Goal: Transaction & Acquisition: Purchase product/service

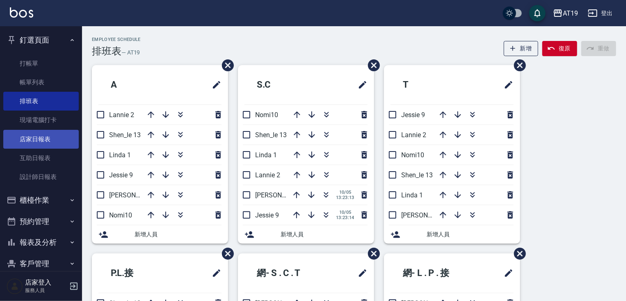
scroll to position [97, 0]
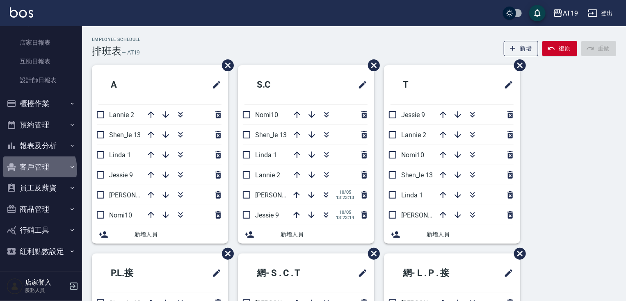
click at [36, 169] on button "客戶管理" at bounding box center [40, 167] width 75 height 21
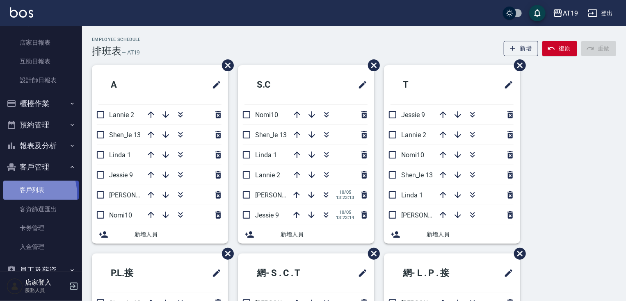
click at [23, 194] on link "客戶列表" at bounding box center [40, 190] width 75 height 19
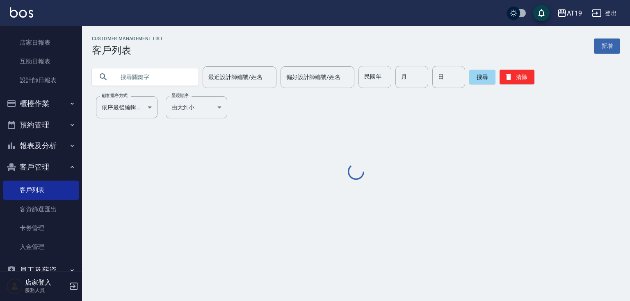
click at [140, 82] on input "text" at bounding box center [153, 77] width 77 height 22
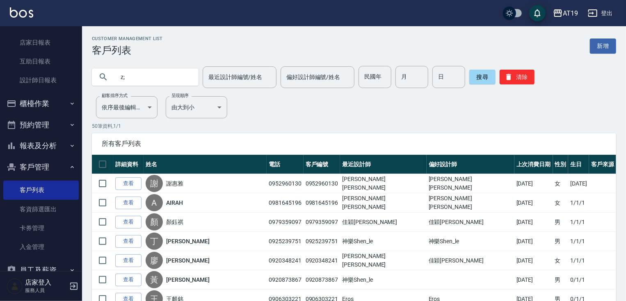
type input "z"
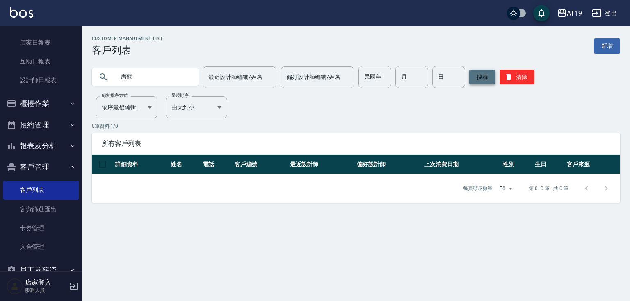
click at [486, 73] on button "搜尋" at bounding box center [482, 77] width 26 height 15
click at [482, 82] on button "搜尋" at bounding box center [482, 77] width 26 height 15
click at [136, 78] on input "房蘇" at bounding box center [153, 77] width 77 height 22
type input "房"
click at [481, 82] on button "搜尋" at bounding box center [482, 77] width 26 height 15
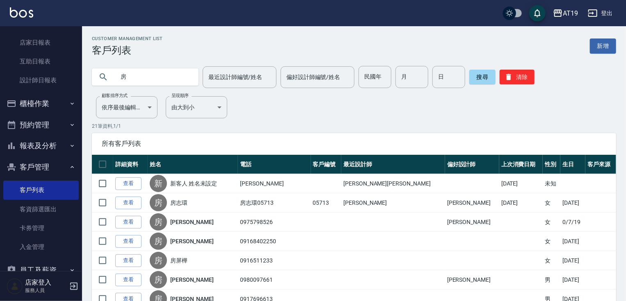
click at [23, 166] on button "客戶管理" at bounding box center [40, 167] width 75 height 21
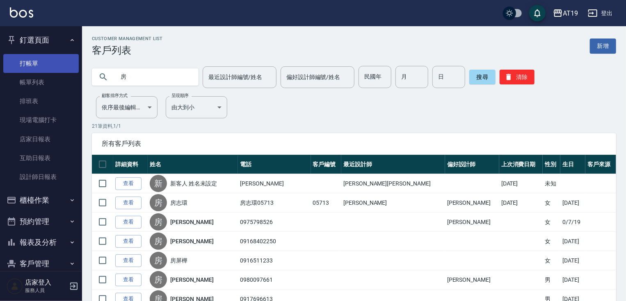
drag, startPoint x: 28, startPoint y: 68, endPoint x: 33, endPoint y: 54, distance: 14.4
click at [28, 68] on link "打帳單" at bounding box center [40, 63] width 75 height 19
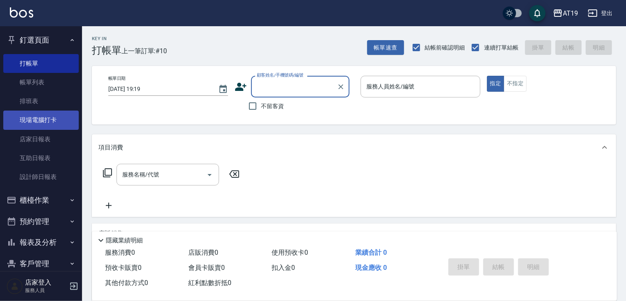
click at [51, 112] on link "現場電腦打卡" at bounding box center [40, 120] width 75 height 19
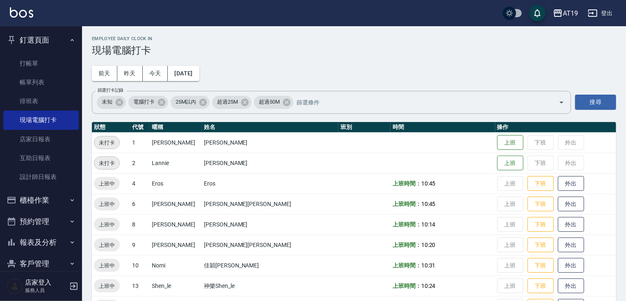
scroll to position [128, 0]
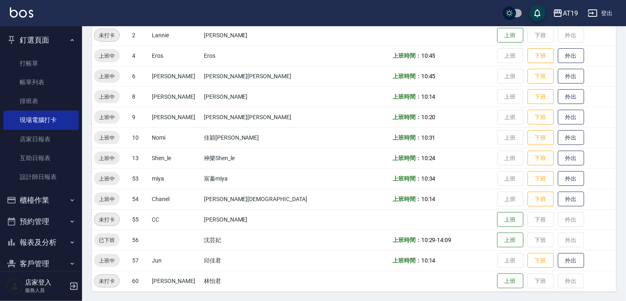
click at [47, 37] on button "釘選頁面" at bounding box center [40, 40] width 75 height 21
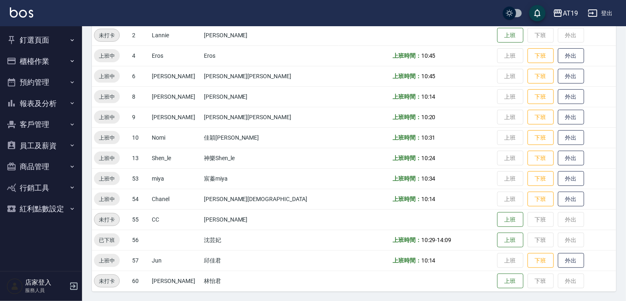
click at [48, 66] on button "櫃檯作業" at bounding box center [40, 61] width 75 height 21
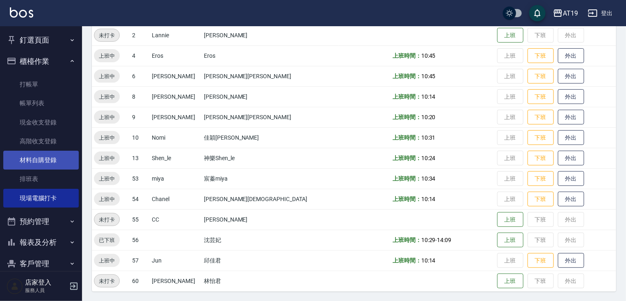
click at [49, 161] on link "材料自購登錄" at bounding box center [40, 160] width 75 height 19
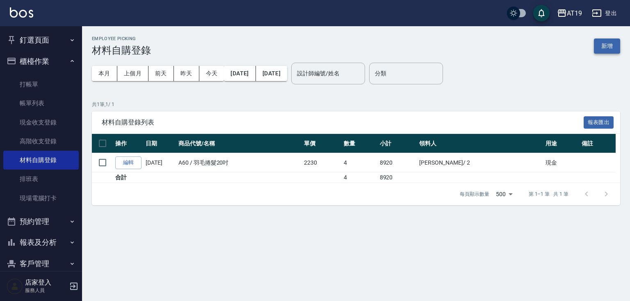
click at [595, 44] on button "新增" at bounding box center [607, 46] width 26 height 15
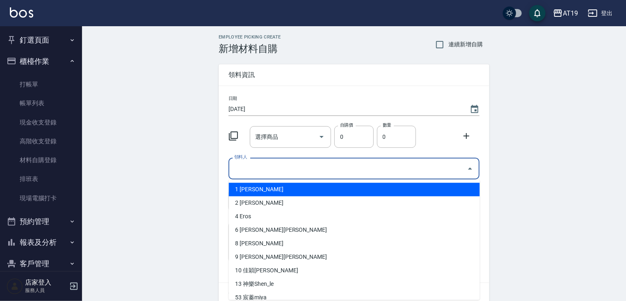
click at [262, 166] on input "領料人" at bounding box center [347, 169] width 231 height 14
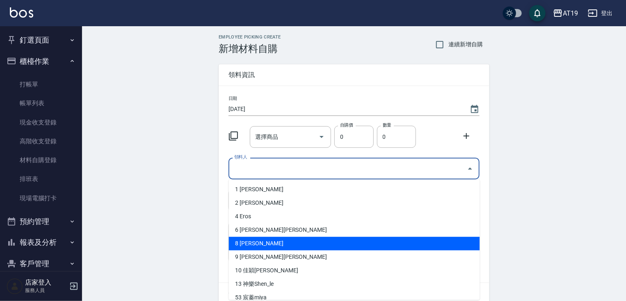
click at [258, 247] on li "8 [PERSON_NAME]" at bounding box center [354, 244] width 251 height 14
type input "[PERSON_NAME]"
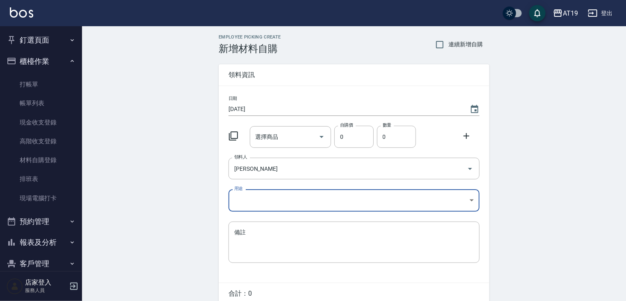
click at [257, 193] on body "AT19 登出 釘選頁面 打帳單 帳單列表 排班表 現場電腦打卡 店家日報表 互助日報表 設計師日報表 櫃檯作業 打帳單 帳單列表 現金收支登錄 高階收支登錄…" at bounding box center [313, 169] width 626 height 338
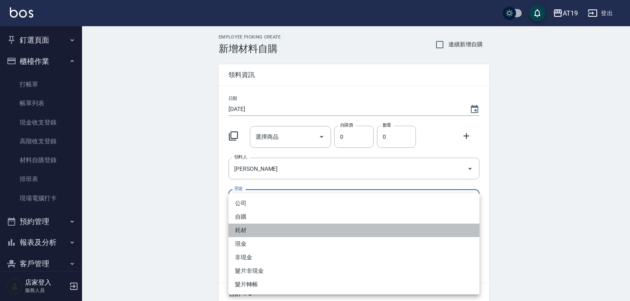
click at [249, 233] on li "耗材" at bounding box center [353, 231] width 251 height 14
type input "耗材"
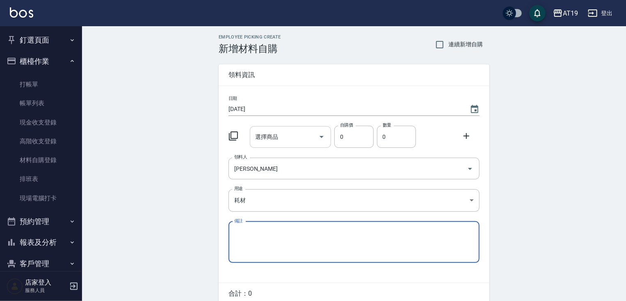
click at [279, 137] on input "選擇商品" at bounding box center [284, 137] width 62 height 14
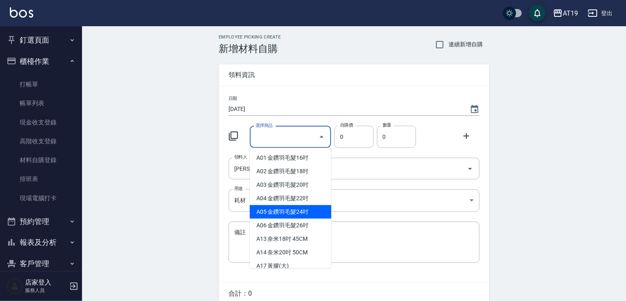
click at [330, 75] on span "領料資訊" at bounding box center [353, 75] width 251 height 8
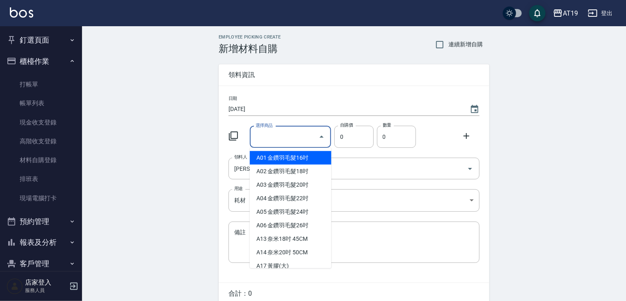
click at [278, 141] on input "選擇商品" at bounding box center [284, 137] width 62 height 14
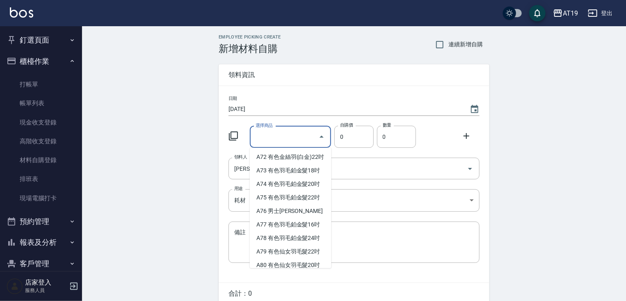
scroll to position [787, 0]
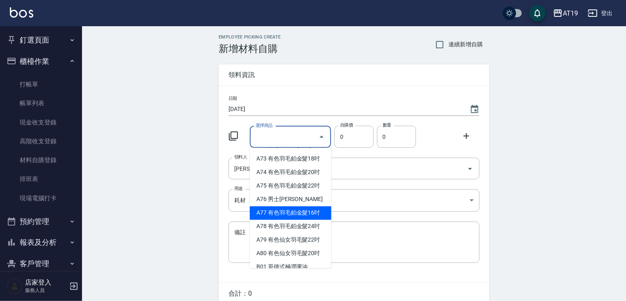
click at [286, 220] on li "A77 有色羽毛鉑金髮16吋" at bounding box center [291, 214] width 82 height 14
type input "有色羽毛鉑金髮16吋"
type input "1930"
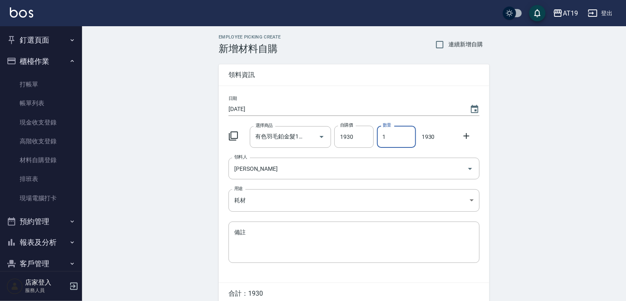
drag, startPoint x: 389, startPoint y: 135, endPoint x: 380, endPoint y: 136, distance: 8.8
click at [380, 136] on input "1" at bounding box center [396, 137] width 39 height 22
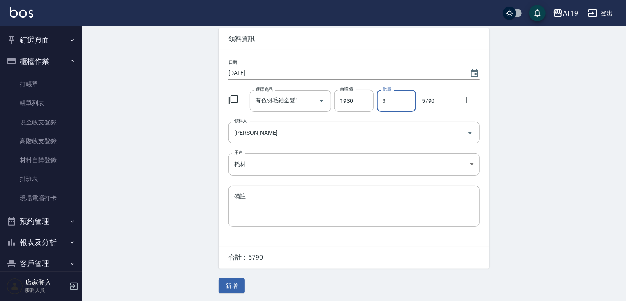
scroll to position [37, 0]
type input "3"
click at [233, 286] on button "新增" at bounding box center [232, 285] width 26 height 15
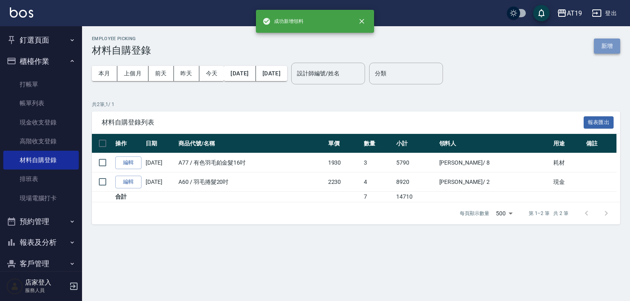
click at [601, 48] on button "新增" at bounding box center [607, 46] width 26 height 15
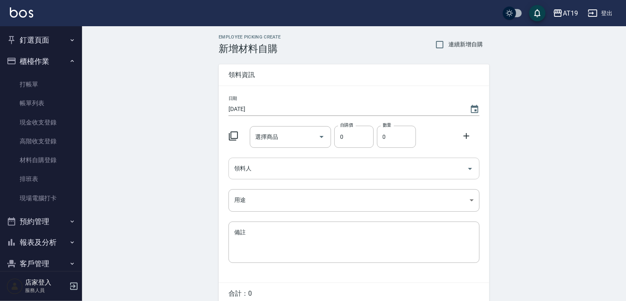
click at [253, 170] on input "領料人" at bounding box center [347, 169] width 231 height 14
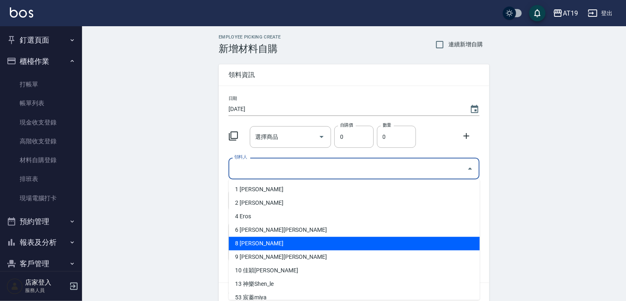
click at [261, 240] on li "8 [PERSON_NAME]" at bounding box center [354, 244] width 251 height 14
type input "[PERSON_NAME]"
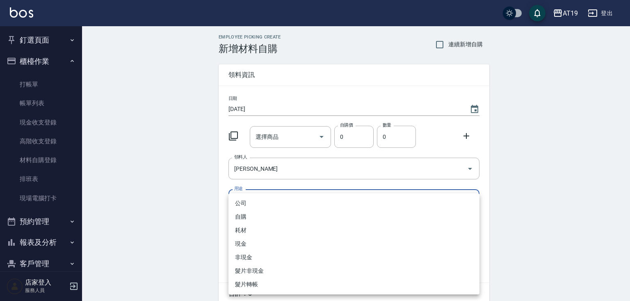
click at [276, 205] on body "AT19 登出 釘選頁面 打帳單 帳單列表 排班表 現場電腦打卡 店家日報表 互助日報表 設計師日報表 櫃檯作業 打帳單 帳單列表 現金收支登錄 高階收支登錄…" at bounding box center [315, 169] width 630 height 338
click at [237, 246] on li "現金" at bounding box center [353, 244] width 251 height 14
type input "現金"
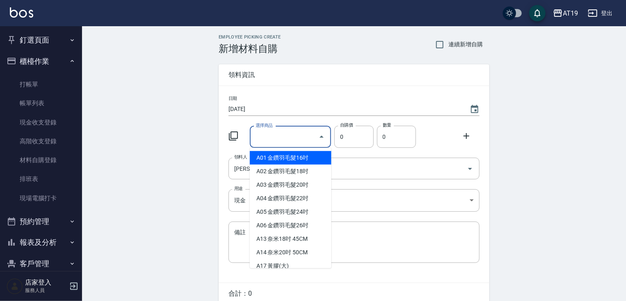
click at [281, 137] on input "選擇商品" at bounding box center [284, 137] width 62 height 14
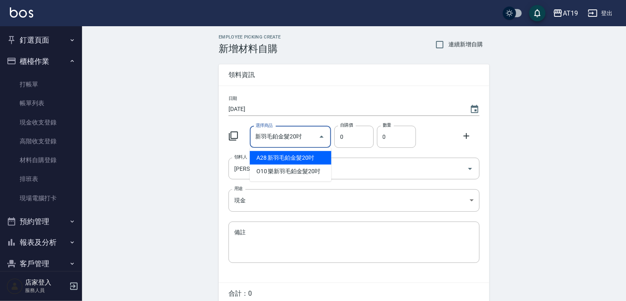
type input "新羽毛鉑金髮20"
drag, startPoint x: 287, startPoint y: 143, endPoint x: 224, endPoint y: 144, distance: 62.3
click at [224, 144] on div "日期 [DATE] 選擇商品 新羽毛鉑金髮20 選擇商品 自購價 0 自購價 數量 0 數量 領料人 [PERSON_NAME] 領料人 用途 現金 現金 用…" at bounding box center [354, 184] width 271 height 197
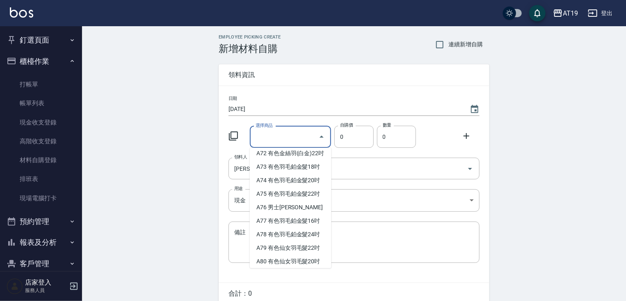
scroll to position [787, 0]
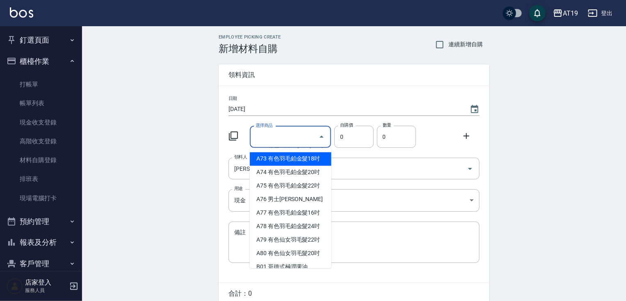
click at [308, 166] on li "A73 有色羽毛鉑金髮18吋" at bounding box center [291, 160] width 82 height 14
type input "有色羽毛鉑金髮18吋"
type input "2130"
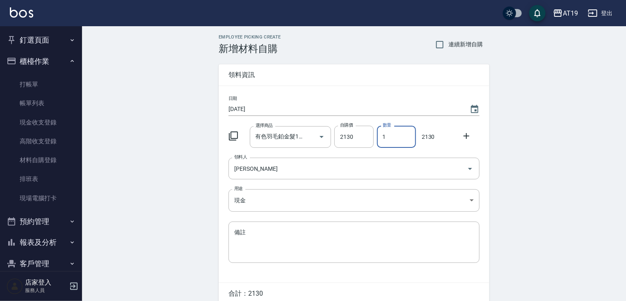
drag, startPoint x: 389, startPoint y: 138, endPoint x: 380, endPoint y: 139, distance: 9.1
click at [380, 139] on input "1" at bounding box center [396, 137] width 39 height 22
type input "3"
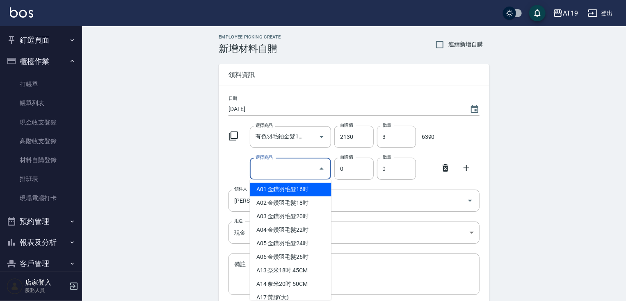
click at [306, 171] on input "選擇商品" at bounding box center [284, 169] width 62 height 14
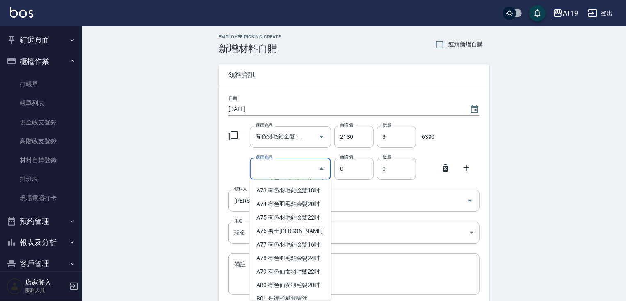
scroll to position [820, 0]
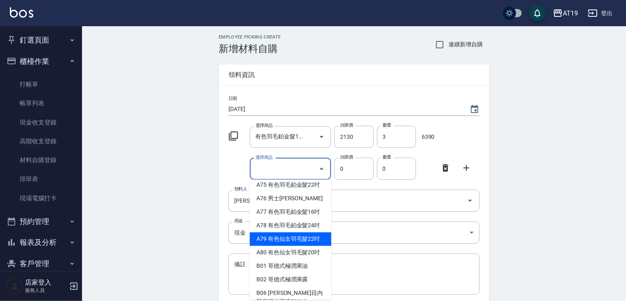
click at [305, 246] on li "A79 有色仙女羽毛髮22吋" at bounding box center [291, 240] width 82 height 14
type input "有色仙女羽毛髮22吋"
type input "2980"
type input "1"
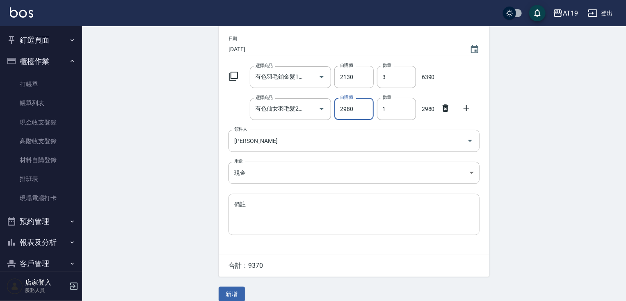
scroll to position [69, 0]
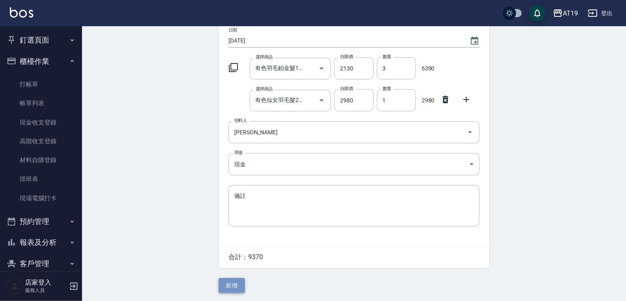
click at [236, 288] on button "新增" at bounding box center [232, 285] width 26 height 15
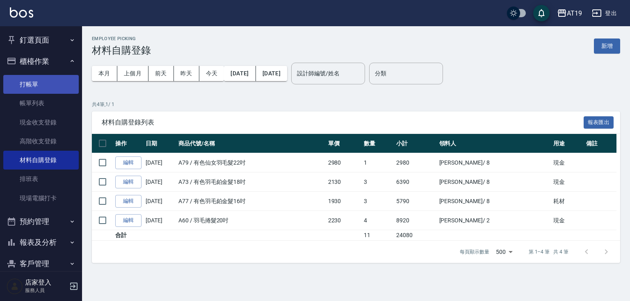
click at [30, 80] on link "打帳單" at bounding box center [40, 84] width 75 height 19
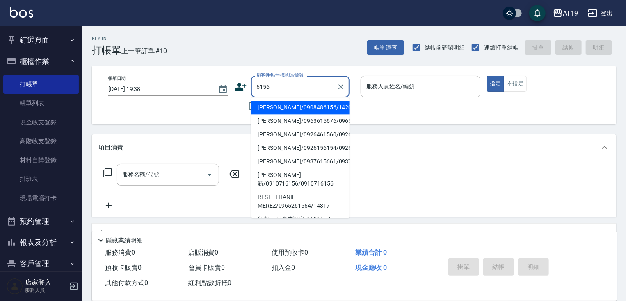
type input "[PERSON_NAME]/0908486156/14209"
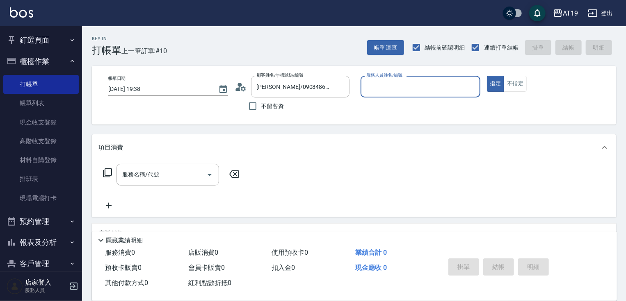
type input "Shen_le- 13"
click at [487, 76] on button "指定" at bounding box center [496, 84] width 18 height 16
type button "true"
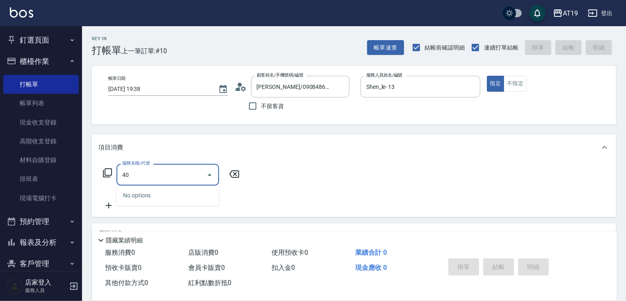
type input "401"
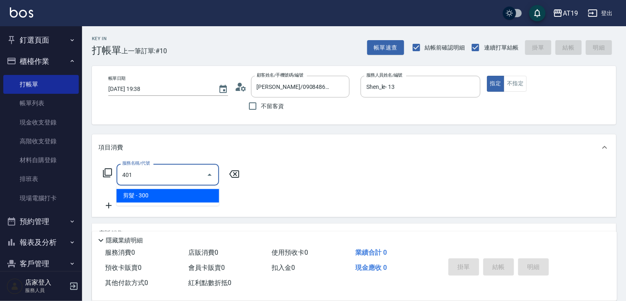
type input "30"
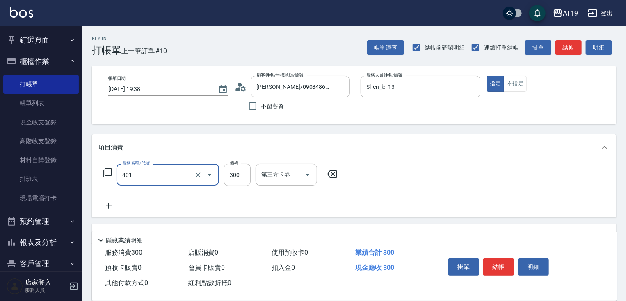
type input "剪髮(401)"
type input "0"
type input "400"
type input "40"
type input "400"
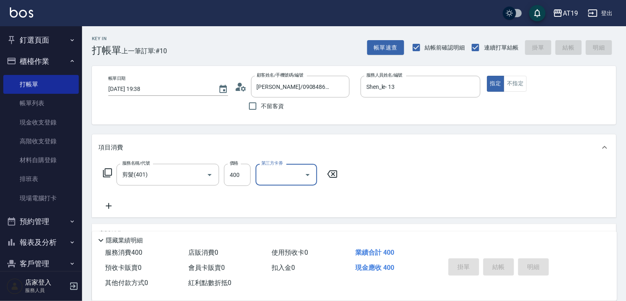
type input "[DATE] 19:39"
type input "0"
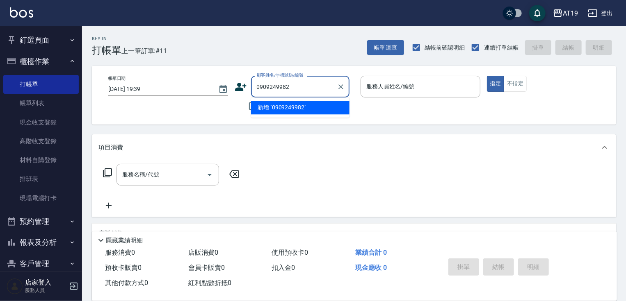
type input "0909249982"
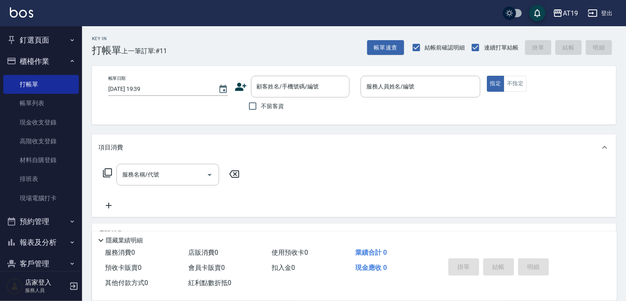
click at [242, 87] on icon at bounding box center [241, 87] width 12 height 12
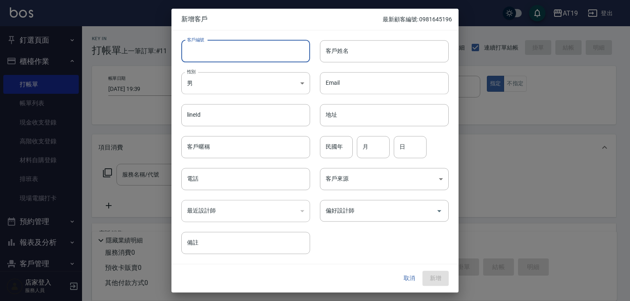
click at [270, 59] on input "客戶編號" at bounding box center [245, 51] width 129 height 22
paste input "0909249982"
type input "0909249982"
click at [253, 178] on input "電話" at bounding box center [245, 179] width 129 height 22
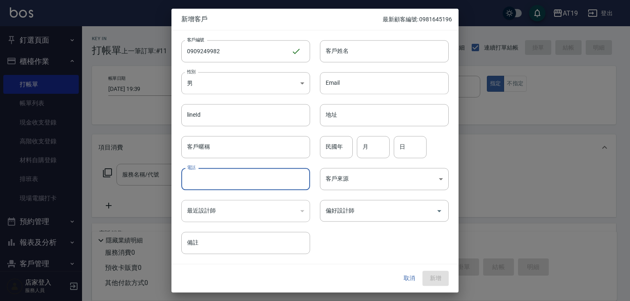
paste input "0909249982"
type input "0909249982"
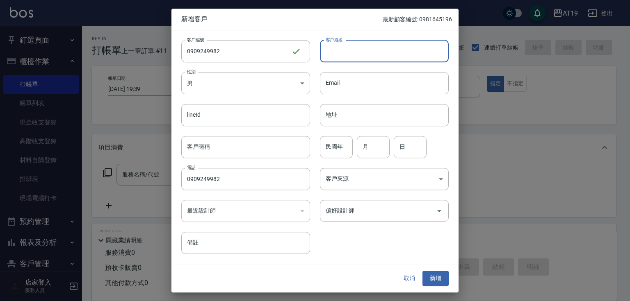
click at [372, 52] on input "客戶姓名" at bounding box center [384, 51] width 129 height 22
type input "tpt6"
type input "陳宇廷"
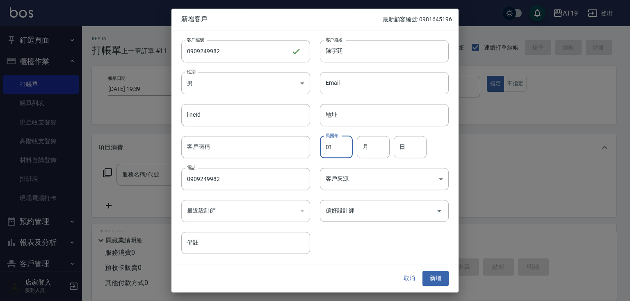
type input "01"
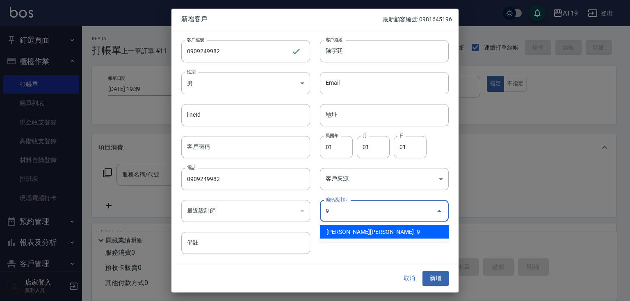
type input "[PERSON_NAME][PERSON_NAME]"
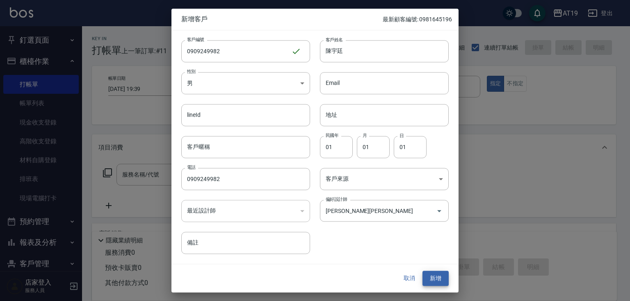
click at [422, 271] on button "新增" at bounding box center [435, 278] width 26 height 15
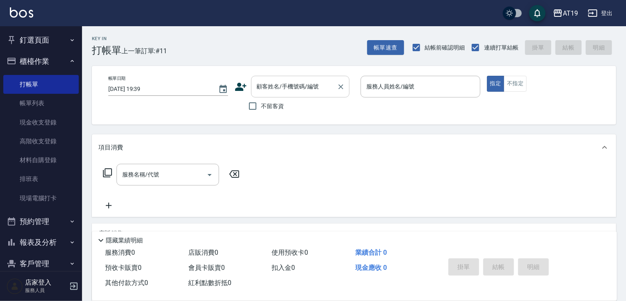
click at [332, 84] on input "顧客姓名/手機號碼/編號" at bounding box center [294, 87] width 79 height 14
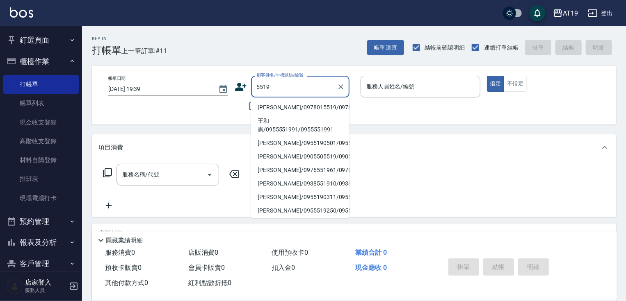
type input "[PERSON_NAME]/0978015519/0978015519"
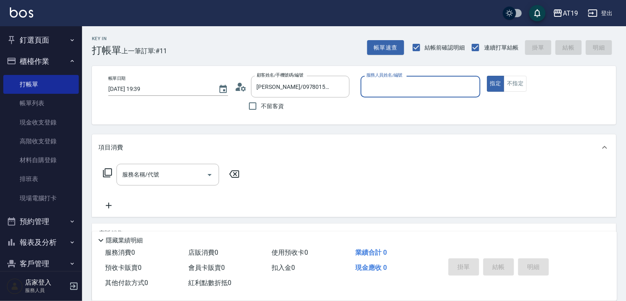
type input "Eros- 4"
click at [487, 76] on button "指定" at bounding box center [496, 84] width 18 height 16
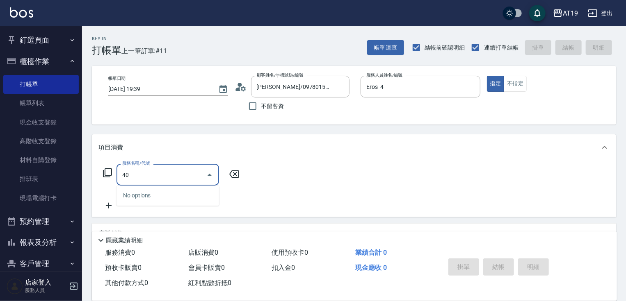
type input "401"
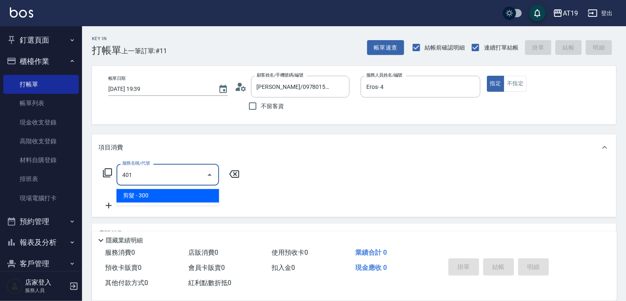
type input "30"
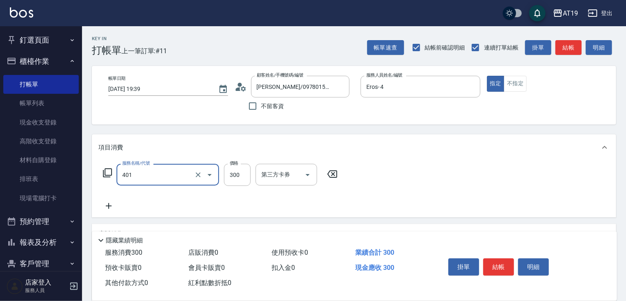
type input "剪髮(401)"
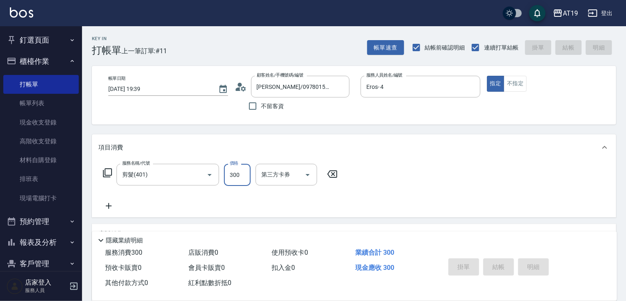
type input "[DATE] 19:40"
type input "0"
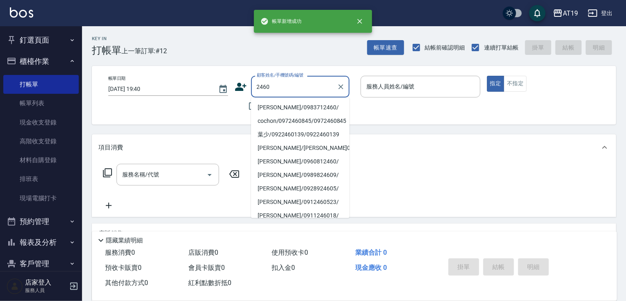
type input "[PERSON_NAME]/0983712460/"
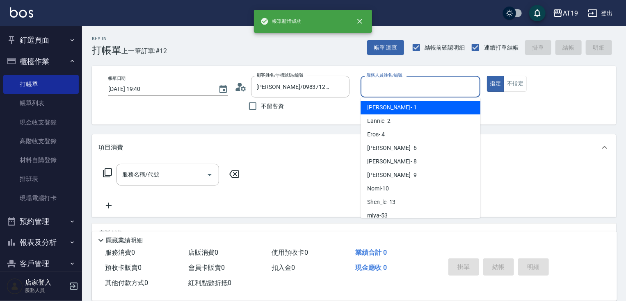
scroll to position [72, 0]
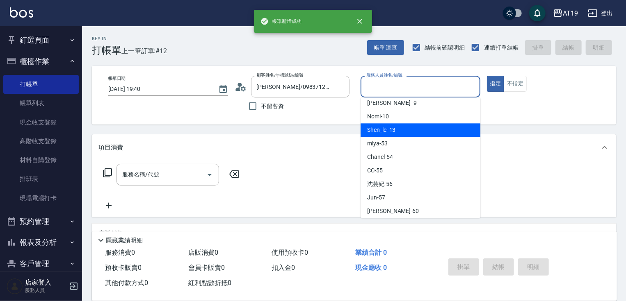
type input "Shen_le- 13"
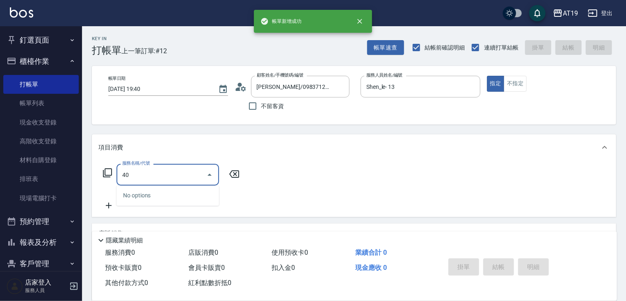
type input "401"
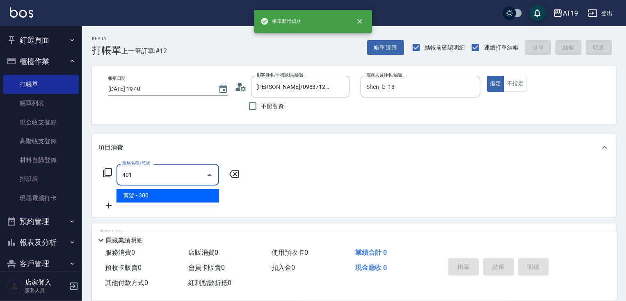
type input "30"
type input "剪髮(401)"
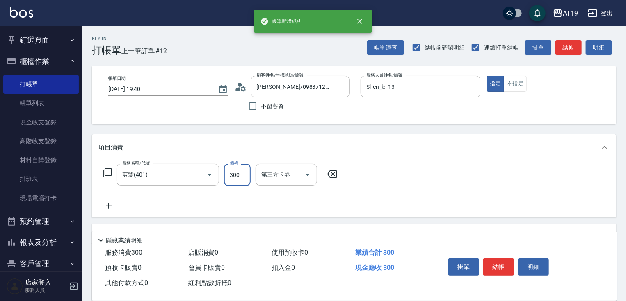
type input "0"
type input "35"
type input "30"
type input "350"
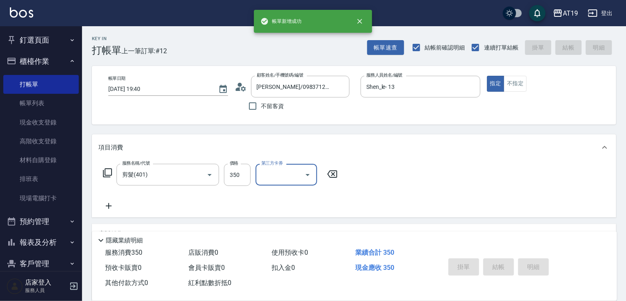
type input "0"
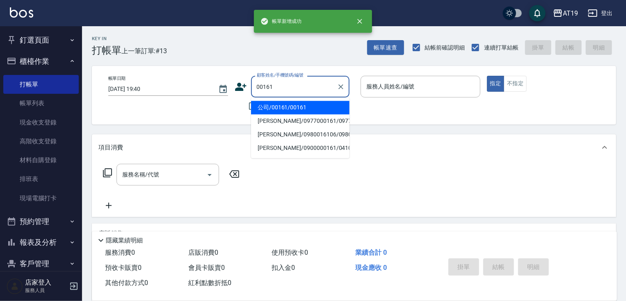
type input "公司/00161/00161"
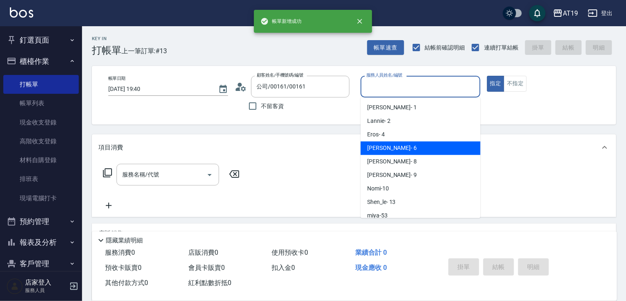
type input "[PERSON_NAME]- 6"
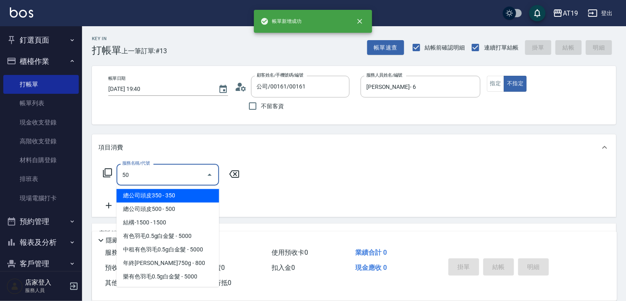
type input "501"
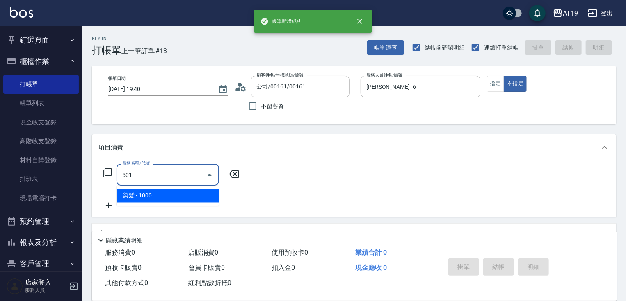
type input "100"
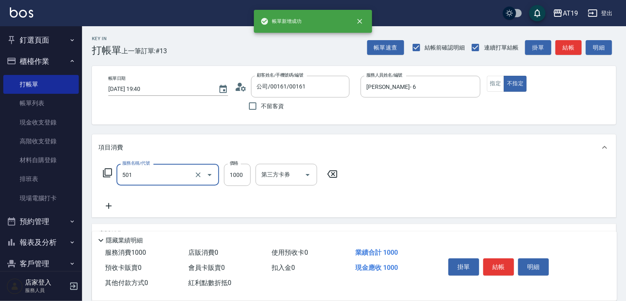
type input "染髮(501)"
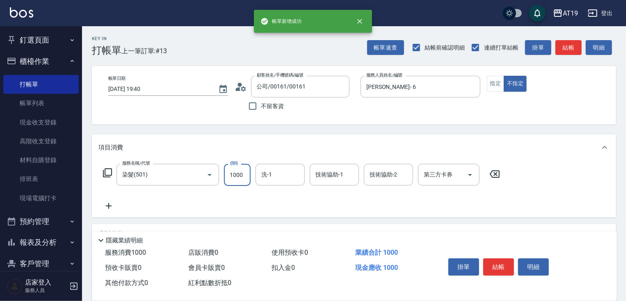
type input "0"
type input "890"
type input "80"
type input "8900"
type input "890"
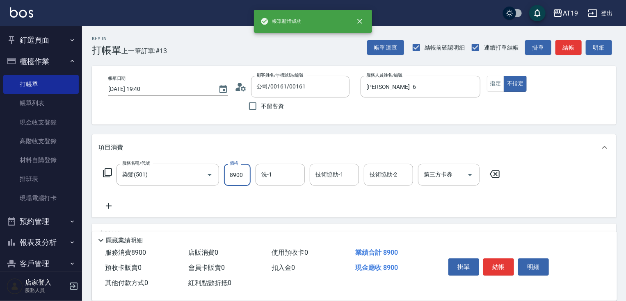
type input "8900"
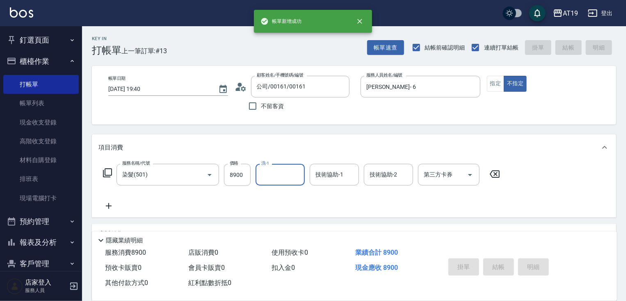
type input "0"
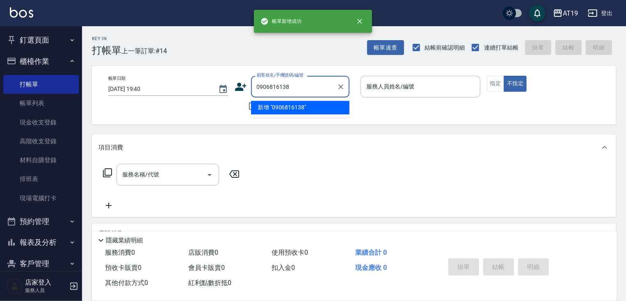
type input "0906816138"
click at [239, 85] on icon at bounding box center [240, 87] width 11 height 8
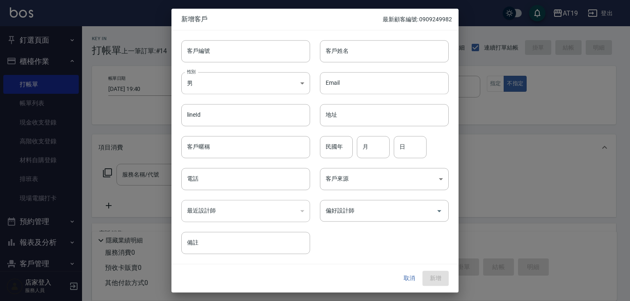
click at [262, 68] on div "性別 男 [DEMOGRAPHIC_DATA] 性別" at bounding box center [240, 78] width 139 height 32
click at [263, 49] on input "客戶編號" at bounding box center [245, 51] width 129 height 22
paste input "0906816138"
type input "0906816138"
click at [249, 175] on input "電話" at bounding box center [245, 179] width 129 height 22
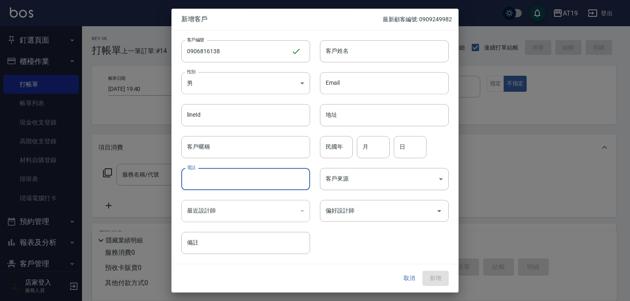
paste input "0906816138"
type input "0906816138"
click at [239, 91] on body "AT19 登出 釘選頁面 打帳單 帳單列表 排班表 現場電腦打卡 店家日報表 互助日報表 設計師日報表 櫃檯作業 打帳單 帳單列表 現金收支登錄 高階收支登錄…" at bounding box center [315, 210] width 630 height 420
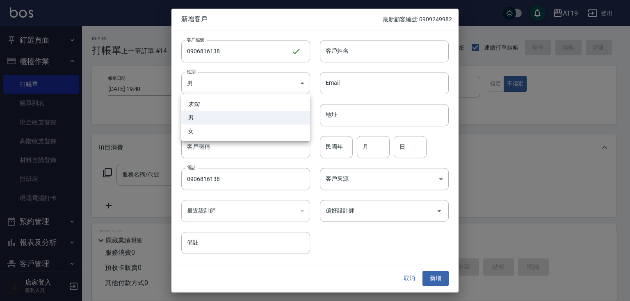
drag, startPoint x: 246, startPoint y: 133, endPoint x: 255, endPoint y: 127, distance: 10.7
click at [248, 132] on li "女" at bounding box center [245, 132] width 129 height 14
type input "[DEMOGRAPHIC_DATA]"
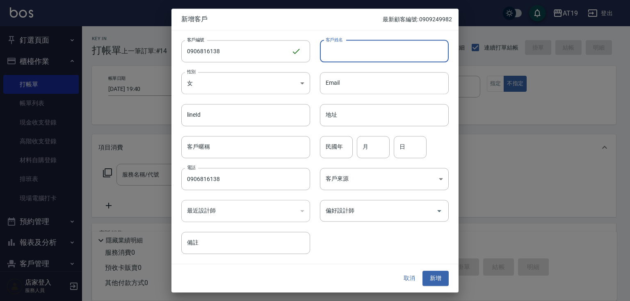
click at [350, 56] on input "客戶姓名" at bounding box center [384, 51] width 129 height 22
type input "張庭毓"
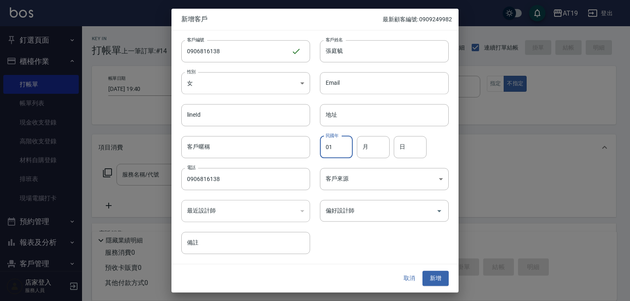
type input "01"
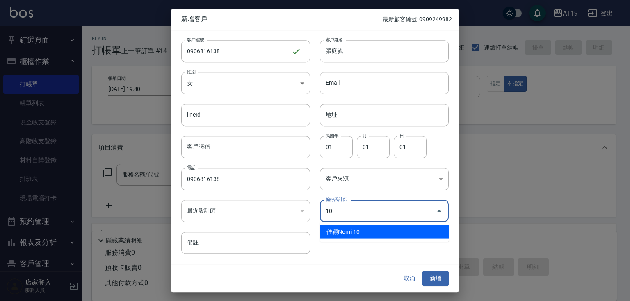
type input "佳穎[PERSON_NAME]"
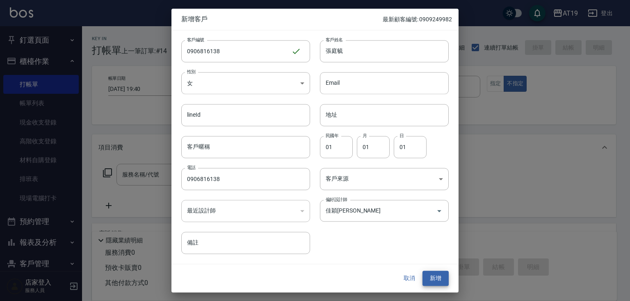
click at [422, 271] on button "新增" at bounding box center [435, 278] width 26 height 15
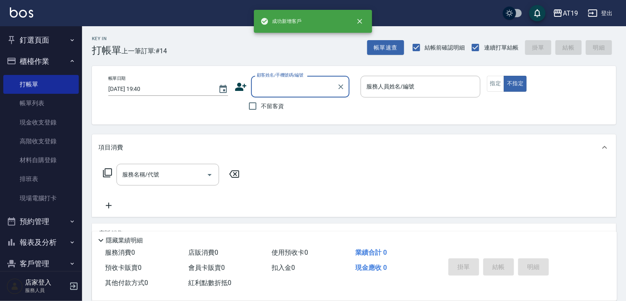
click at [269, 86] on input "顧客姓名/手機號碼/編號" at bounding box center [294, 87] width 79 height 14
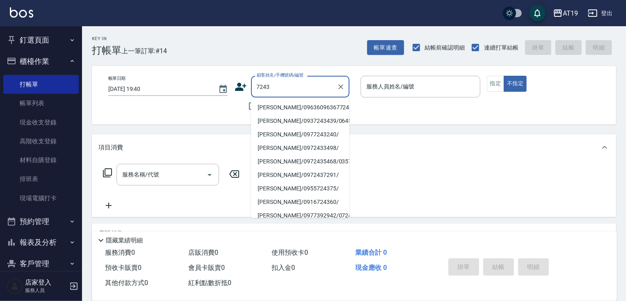
type input "[PERSON_NAME]/09636096367724377243/"
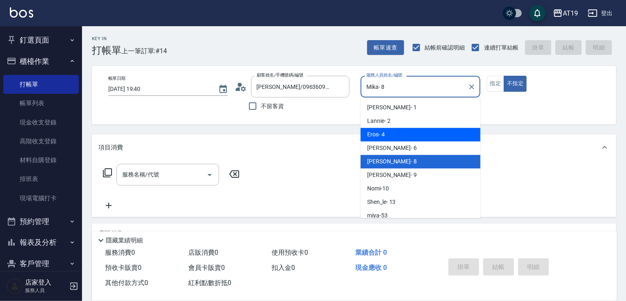
type input "Eros- 4"
type button "false"
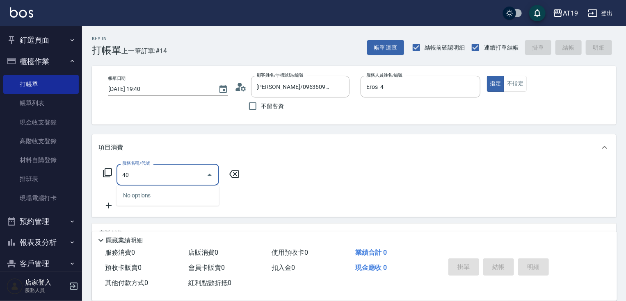
type input "401"
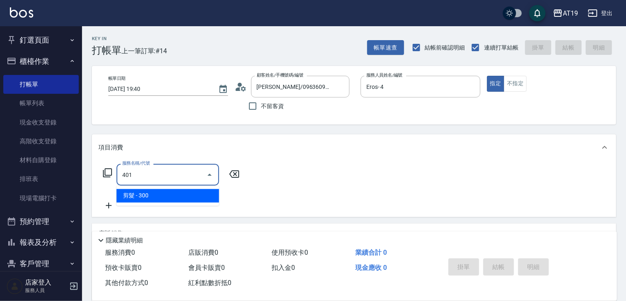
type input "30"
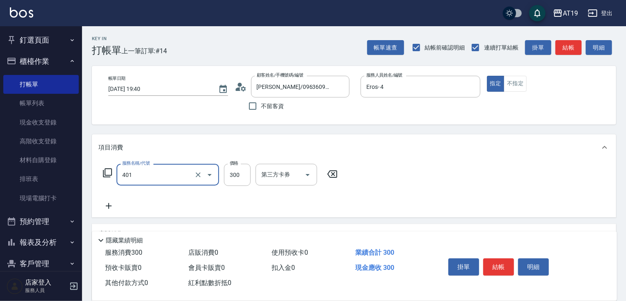
type input "剪髮(401)"
type input "0"
type input "25"
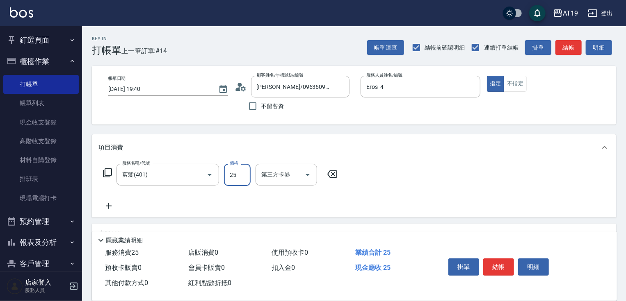
type input "20"
type input "250"
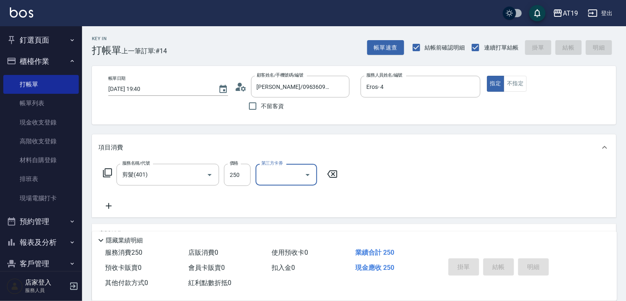
type input "[DATE] 19:41"
type input "0"
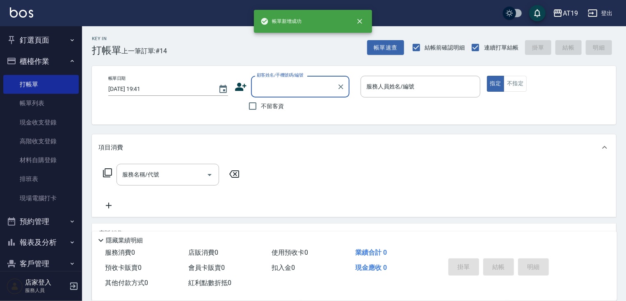
scroll to position [0, 0]
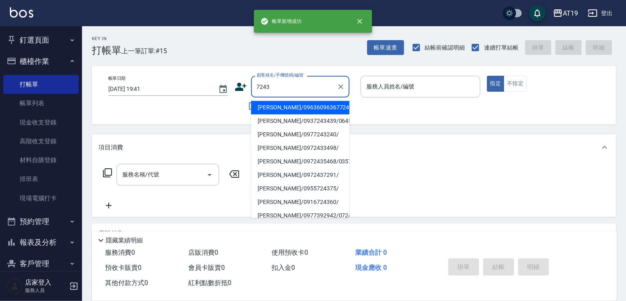
type input "[PERSON_NAME]/09636096367724377243/"
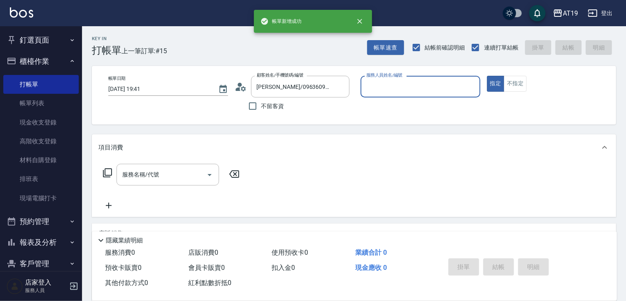
type input "Mika- 8"
click at [487, 76] on button "指定" at bounding box center [496, 84] width 18 height 16
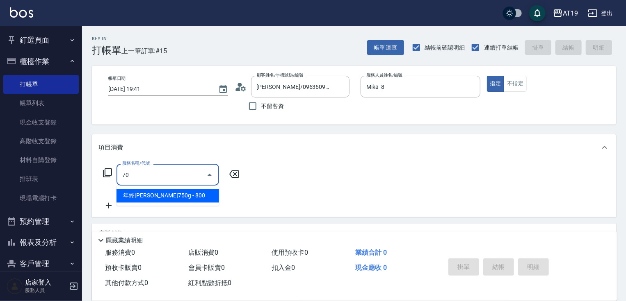
type input "704"
type input "500"
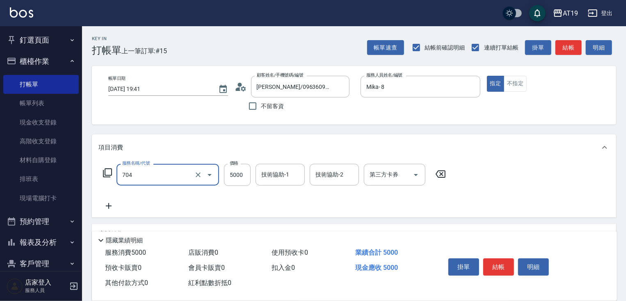
type input "新羽毛鉑金接髮調整(704)"
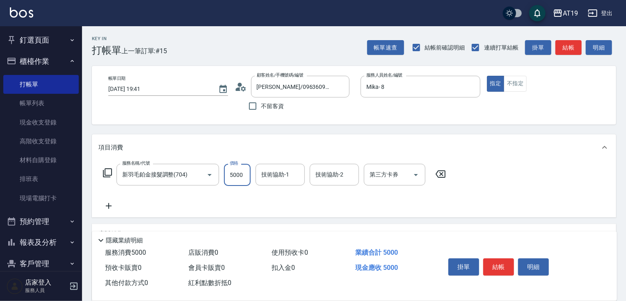
type input "0"
type input "40"
type input "400"
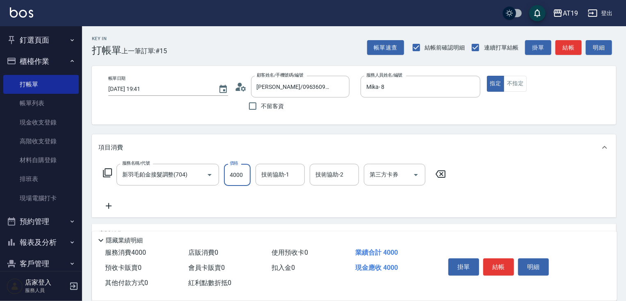
type input "4000"
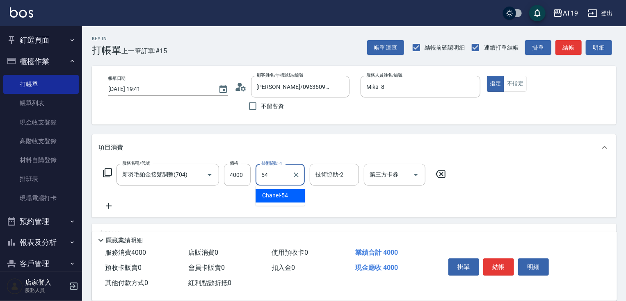
type input "Chanel-54"
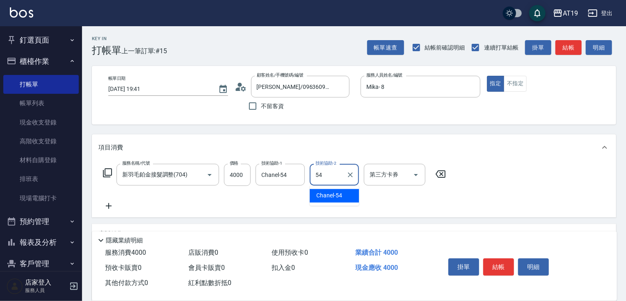
type input "Chanel-54"
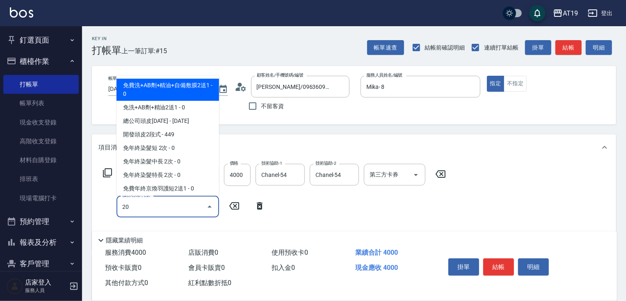
type input "201"
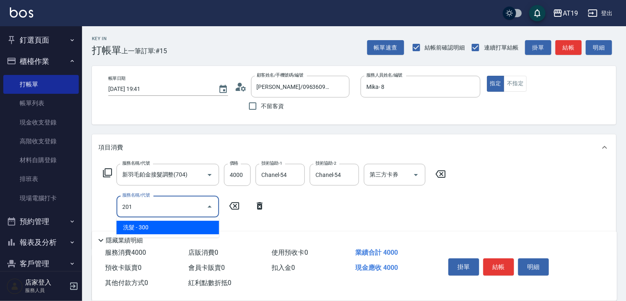
type input "430"
type input "洗髮(201)"
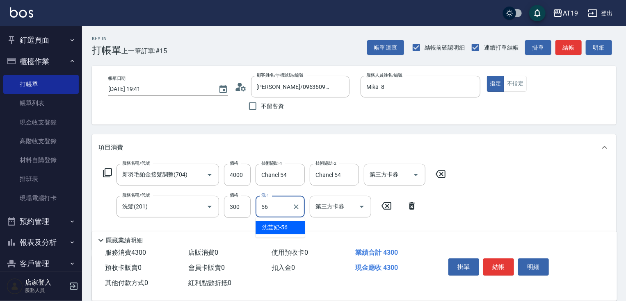
type input "[PERSON_NAME]-56"
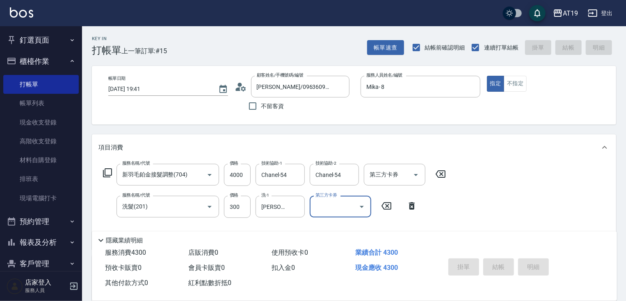
type input "[DATE] 19:42"
type input "0"
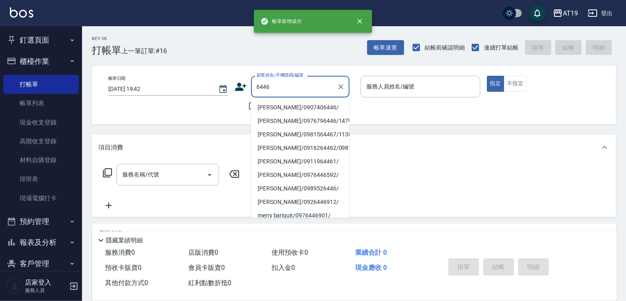
type input "[PERSON_NAME]/0907406446/"
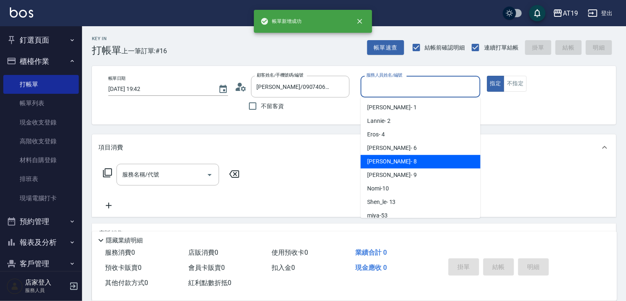
type input "Mika- 8"
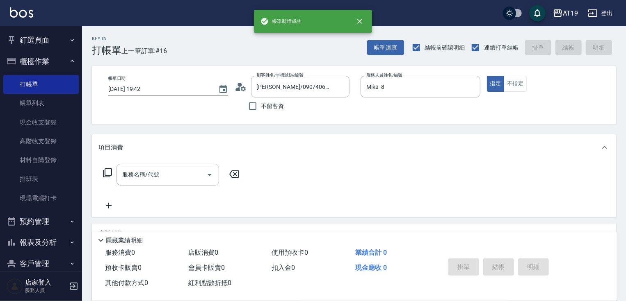
click at [243, 85] on icon at bounding box center [241, 87] width 12 height 12
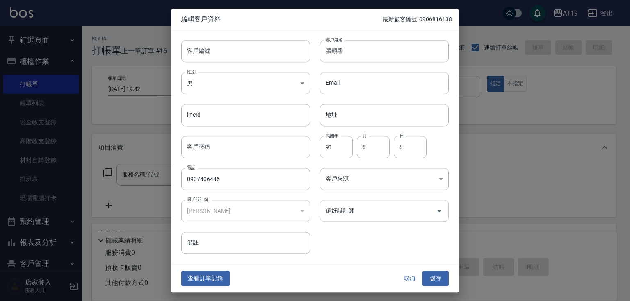
click at [352, 213] on input "偏好設計師" at bounding box center [378, 211] width 109 height 14
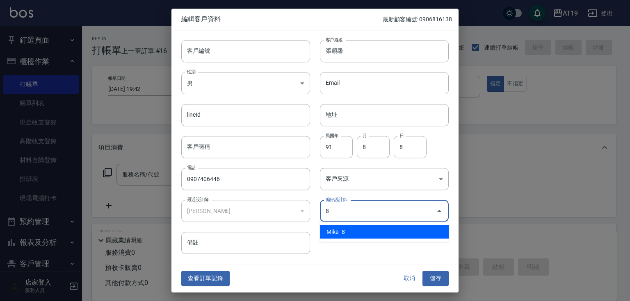
type input "[PERSON_NAME]"
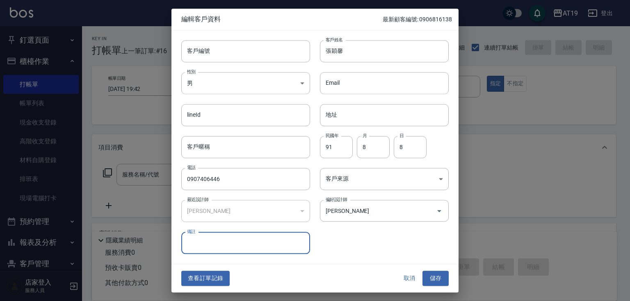
click at [431, 278] on button "儲存" at bounding box center [435, 278] width 26 height 15
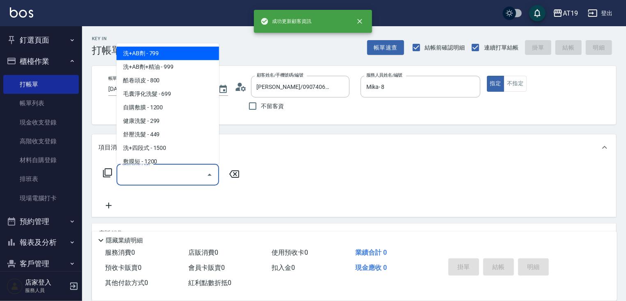
drag, startPoint x: 149, startPoint y: 175, endPoint x: 170, endPoint y: 125, distance: 54.4
click at [151, 174] on input "服務名稱/代號" at bounding box center [161, 175] width 83 height 14
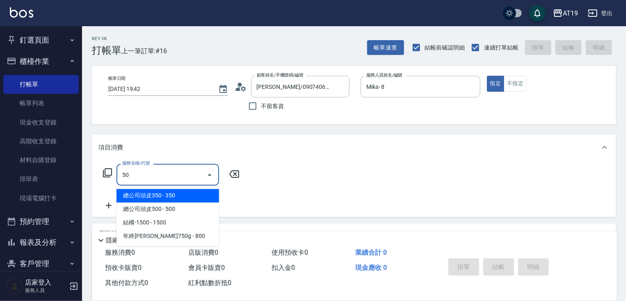
type input "501"
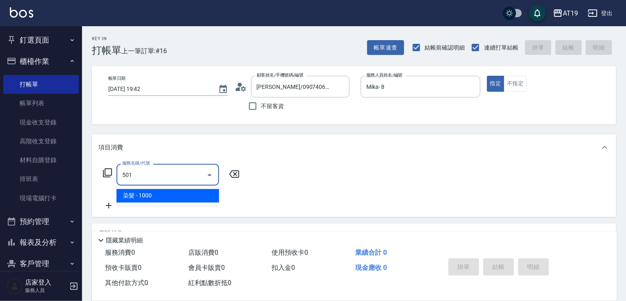
type input "100"
type input "染髮(501)"
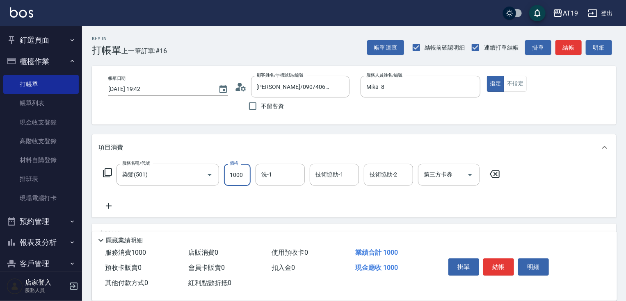
type input "0"
type input "500"
type input "50"
type input "500"
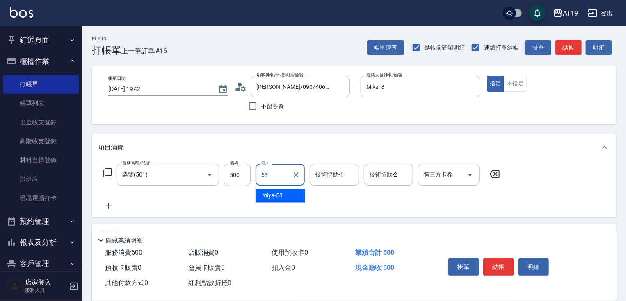
type input "miya-53"
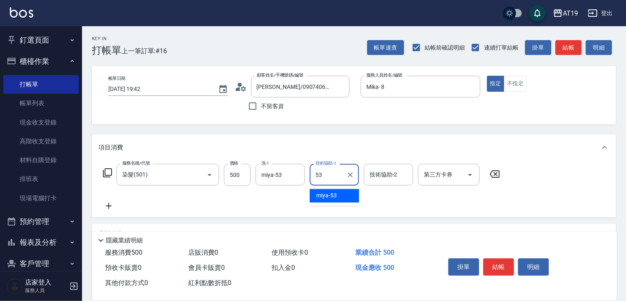
type input "miya-53"
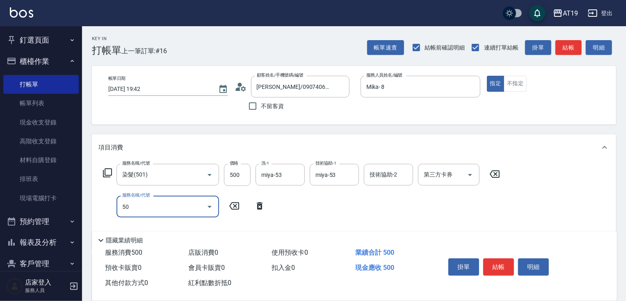
type input "501"
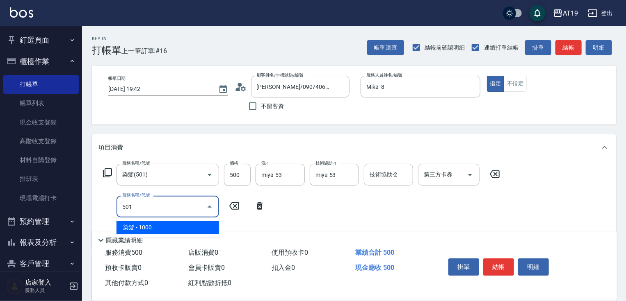
type input "150"
type input "染髮(501)"
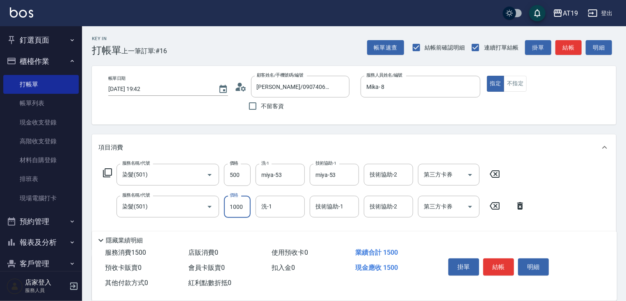
type input "50"
type input "5000"
type input "550"
type input "5000"
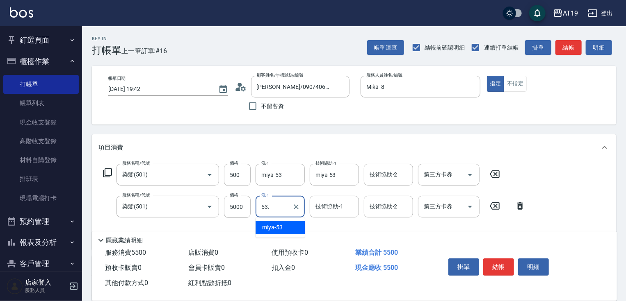
type input "53."
type input "miya-53"
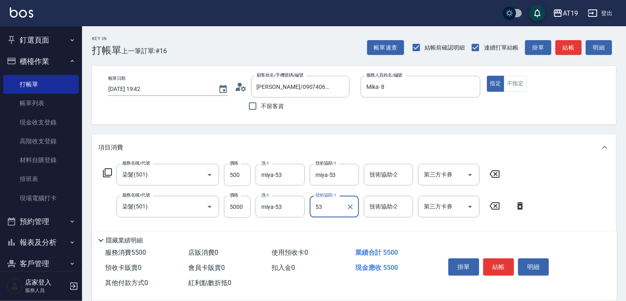
type input "miya-53"
click at [233, 200] on input "5000" at bounding box center [237, 207] width 27 height 22
type input "5"
type input "50"
type input "500"
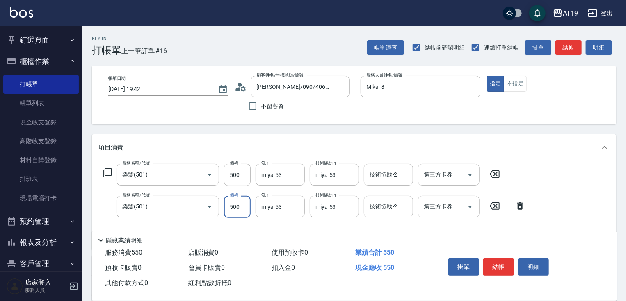
type input "100"
type input "500"
type input "501"
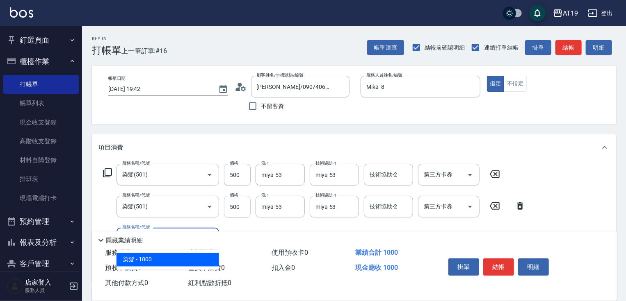
type input "200"
type input "染髮(501)"
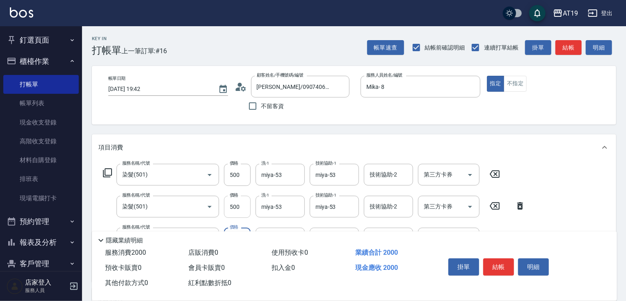
type input "5"
type input "100"
type input "500"
type input "150"
type input "500"
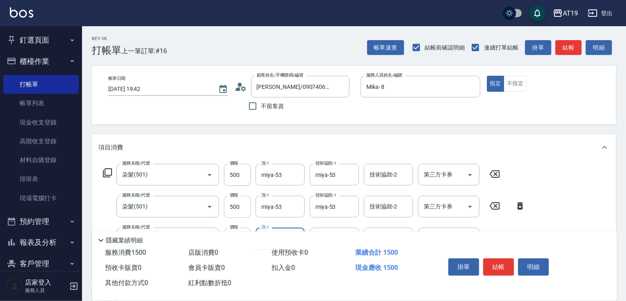
type input "miya-53"
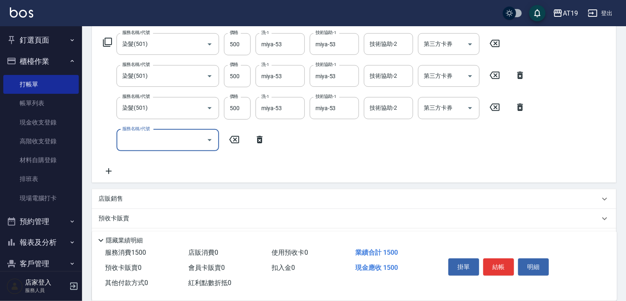
scroll to position [131, 0]
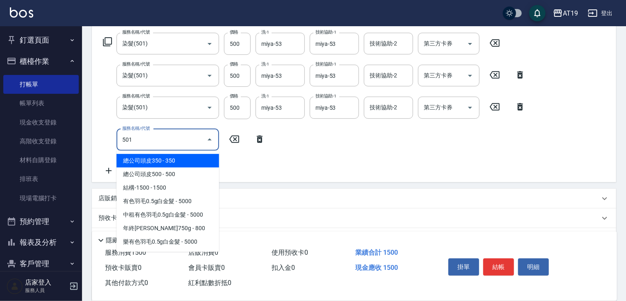
type input "501"
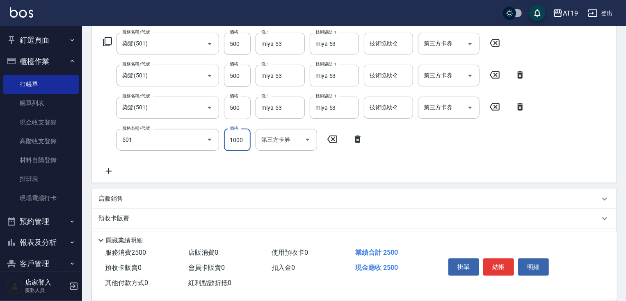
type input "250"
type input "染髮(501)"
type input "5"
type input "150"
type input "500"
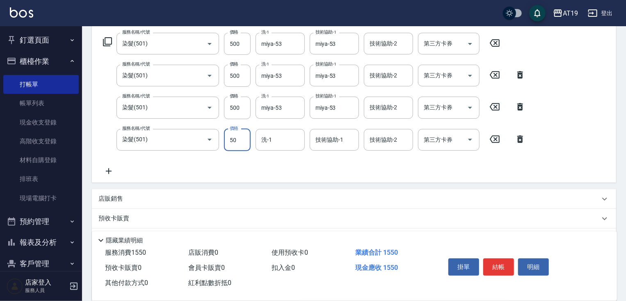
type input "200"
type input "500"
type input "miya-53"
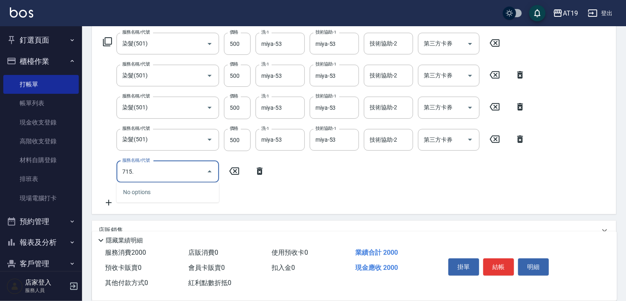
type input "715"
type input "700"
type input "有色羽毛鉑金髮(715)"
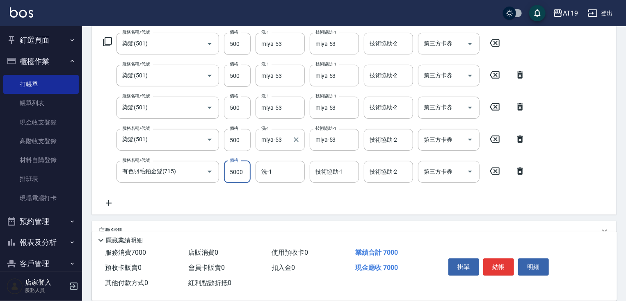
type input "1"
type input "200"
type input "108"
type input "210"
type input "10836"
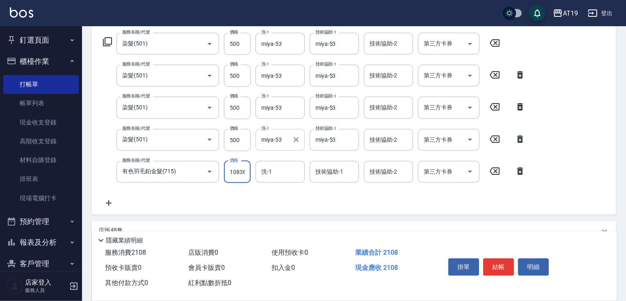
type input "1280"
type input "108360"
type input "11030"
type input "10836"
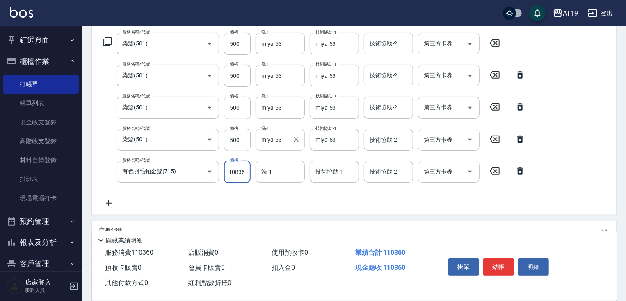
type input "1280"
type input "1083"
type input "300"
type input "108"
type input "210"
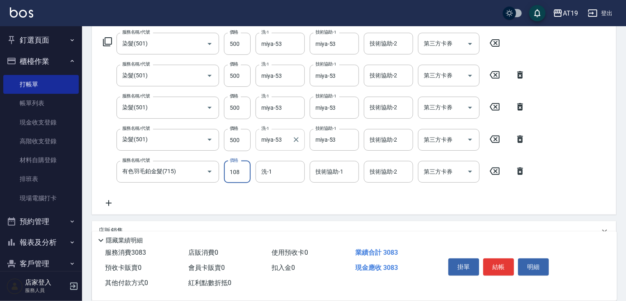
scroll to position [0, 0]
type input "1083"
type input "300"
type input "10830"
type input "1280"
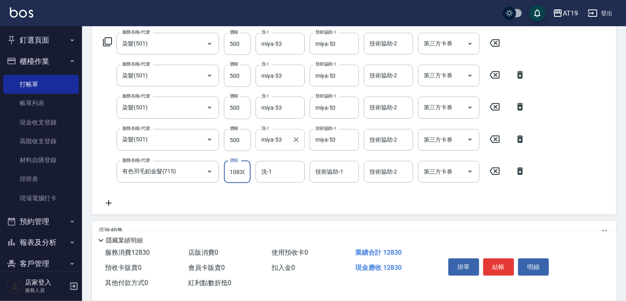
scroll to position [0, 0]
type input "10830"
type input "miya-53"
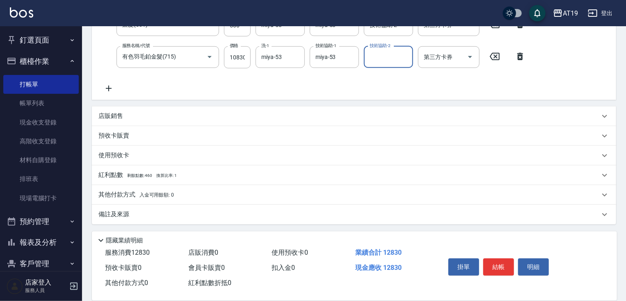
scroll to position [247, 0]
click at [117, 193] on p "其他付款方式 入金可用餘額: 0" at bounding box center [135, 194] width 75 height 9
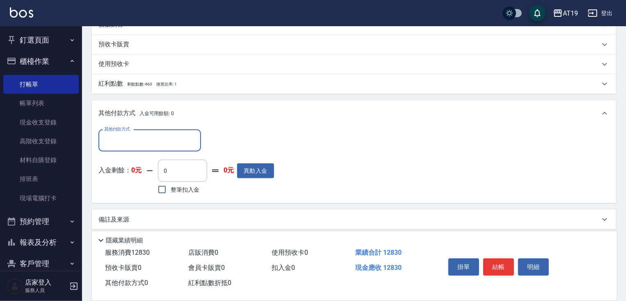
scroll to position [341, 0]
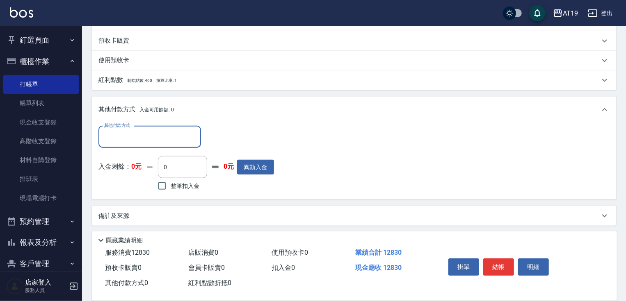
click at [116, 133] on input "其他付款方式" at bounding box center [149, 137] width 95 height 14
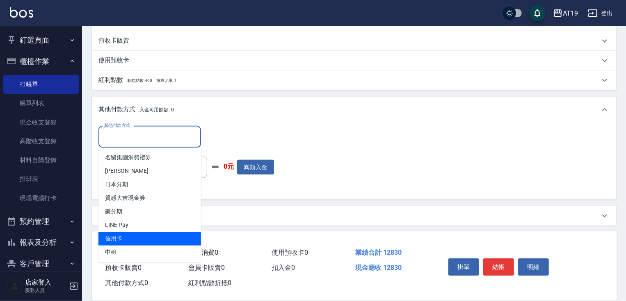
click at [115, 241] on span "信用卡" at bounding box center [149, 240] width 103 height 14
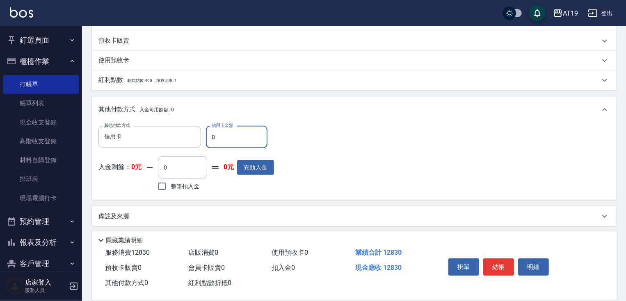
drag, startPoint x: 220, startPoint y: 137, endPoint x: 203, endPoint y: 139, distance: 17.4
click at [203, 139] on div "其他付款方式 信用卡 其他付款方式 信用卡金額 0 信用卡金額" at bounding box center [186, 137] width 176 height 22
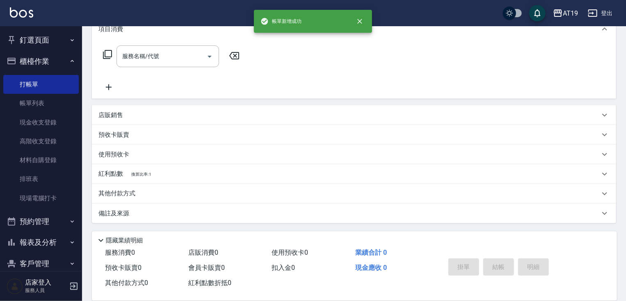
scroll to position [0, 0]
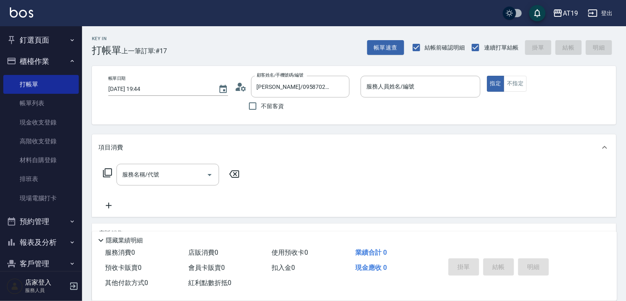
click at [242, 87] on icon at bounding box center [241, 87] width 12 height 12
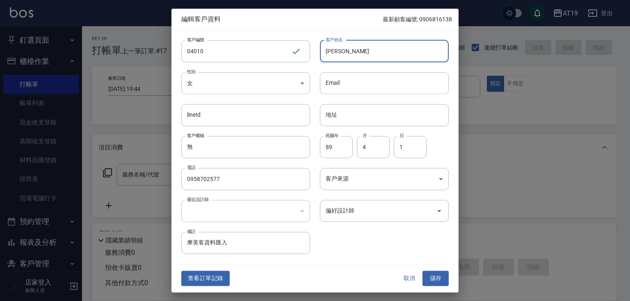
click at [337, 52] on input "[PERSON_NAME]" at bounding box center [384, 51] width 129 height 22
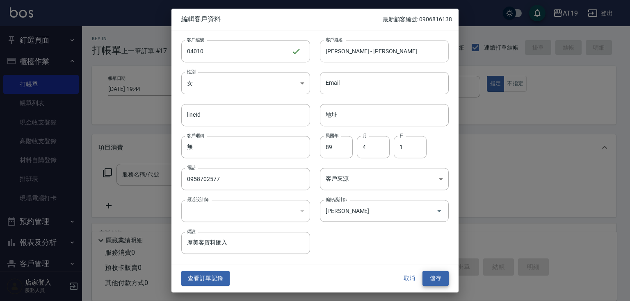
click at [422, 271] on button "儲存" at bounding box center [435, 278] width 26 height 15
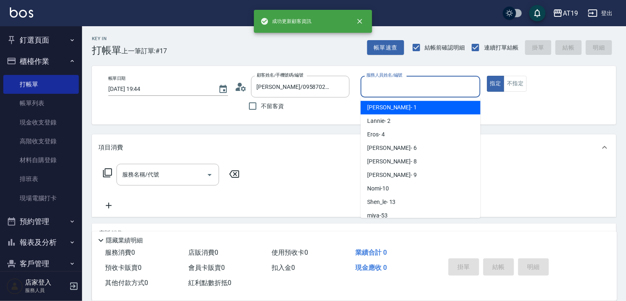
click at [374, 85] on input "服務人員姓名/編號" at bounding box center [420, 87] width 112 height 14
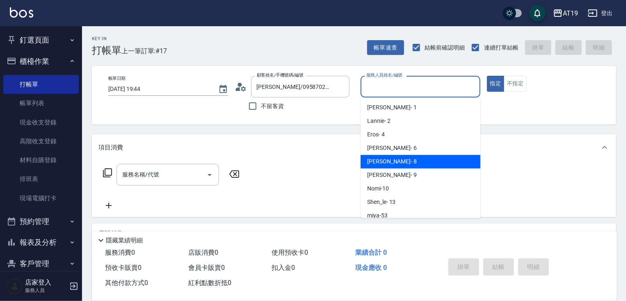
click at [391, 161] on div "[PERSON_NAME] - 8" at bounding box center [420, 162] width 120 height 14
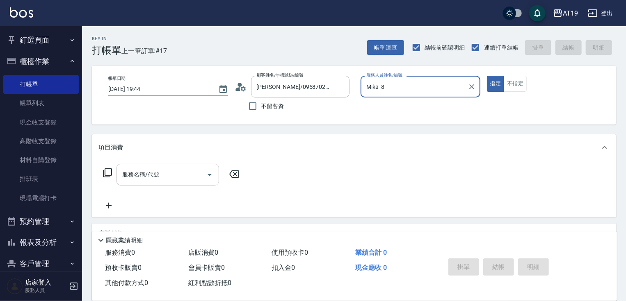
click at [176, 176] on input "服務名稱/代號" at bounding box center [161, 175] width 83 height 14
click at [487, 76] on button "指定" at bounding box center [496, 84] width 18 height 16
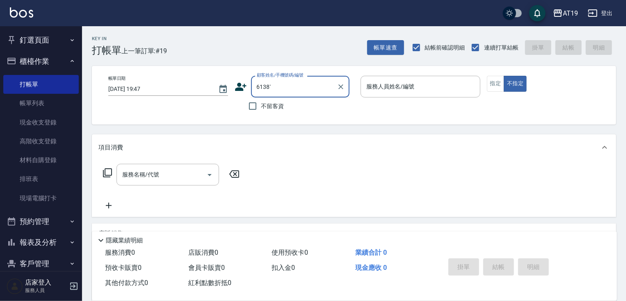
click at [288, 88] on input "6138`" at bounding box center [294, 87] width 79 height 14
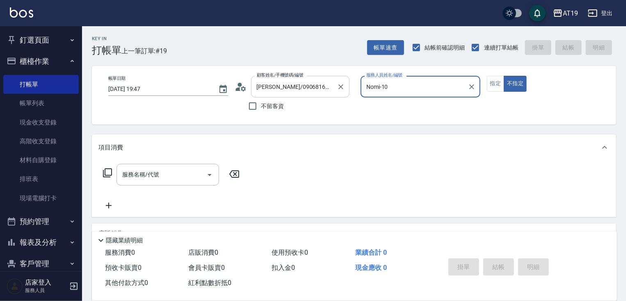
click at [504, 76] on button "不指定" at bounding box center [515, 84] width 23 height 16
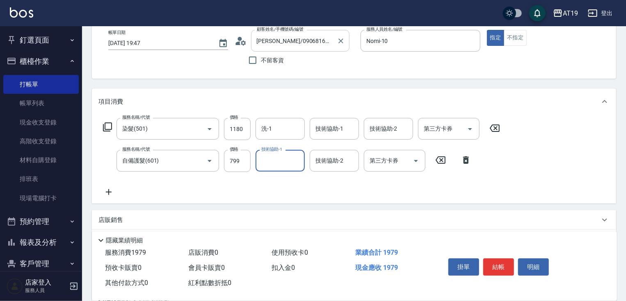
scroll to position [151, 0]
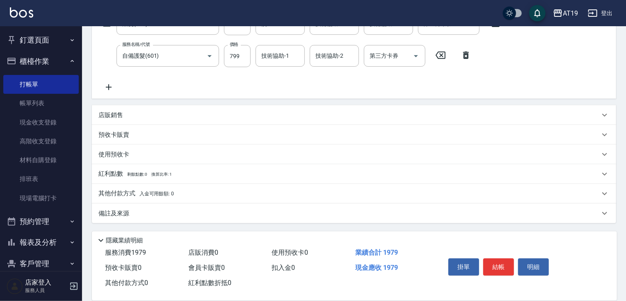
click at [125, 191] on p "其他付款方式 入金可用餘額: 0" at bounding box center [135, 193] width 75 height 9
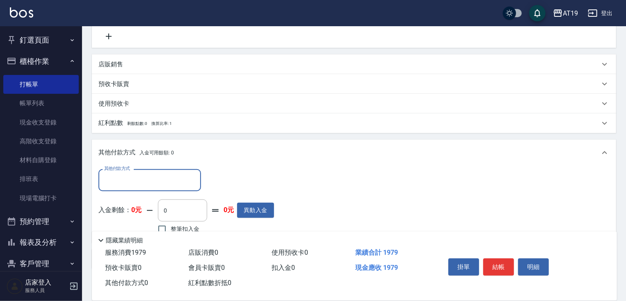
scroll to position [246, 0]
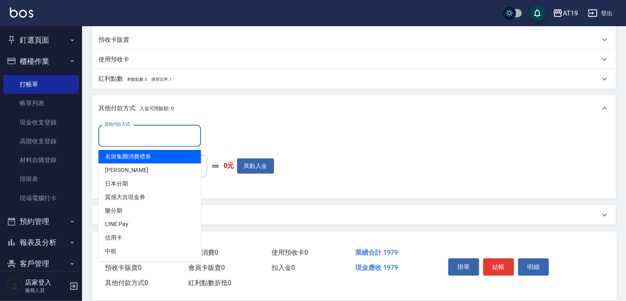
click at [121, 134] on input "其他付款方式" at bounding box center [149, 136] width 95 height 14
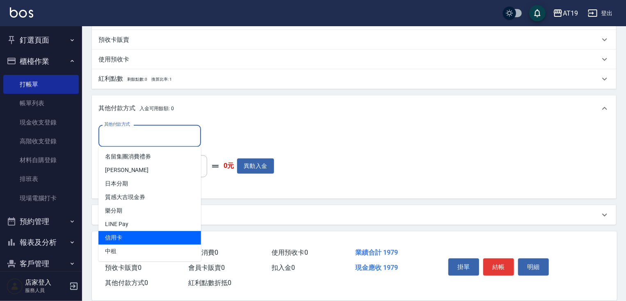
click at [130, 237] on span "信用卡" at bounding box center [149, 238] width 103 height 14
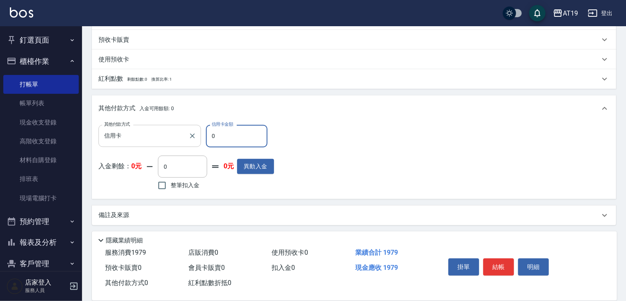
drag, startPoint x: 219, startPoint y: 138, endPoint x: 224, endPoint y: 89, distance: 49.0
click at [200, 138] on div "其他付款方式 信用卡 其他付款方式 信用卡金額 0 信用卡金額" at bounding box center [186, 136] width 176 height 22
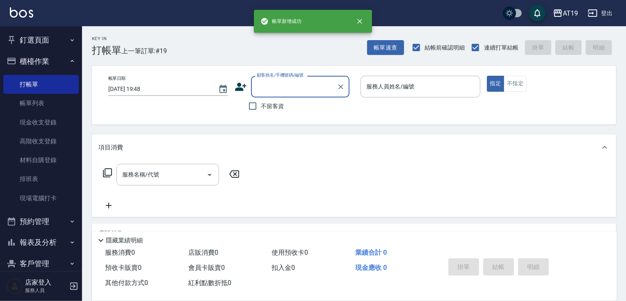
scroll to position [0, 0]
